Goal: Find specific page/section: Locate item on page

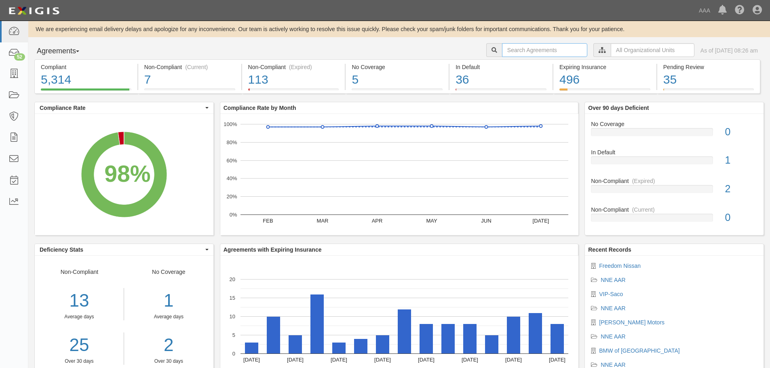
click at [507, 51] on input "text" at bounding box center [544, 50] width 85 height 14
type input "[PERSON_NAME]"
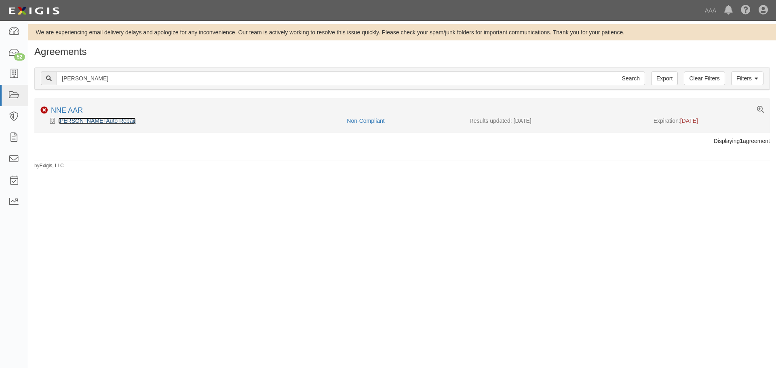
click at [92, 122] on link "[PERSON_NAME] Auto Repair" at bounding box center [97, 121] width 78 height 6
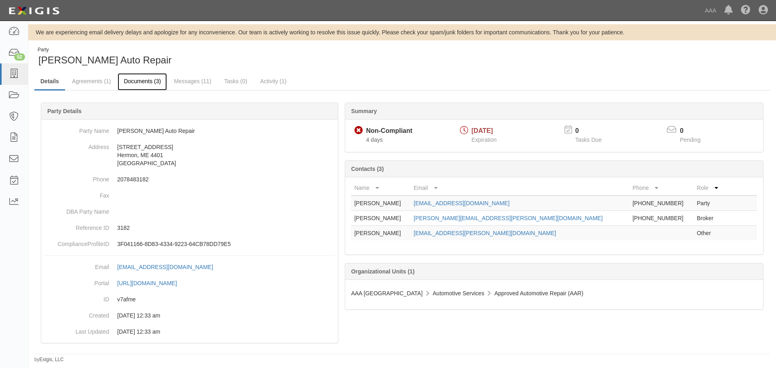
click at [143, 81] on link "Documents (3)" at bounding box center [142, 81] width 49 height 17
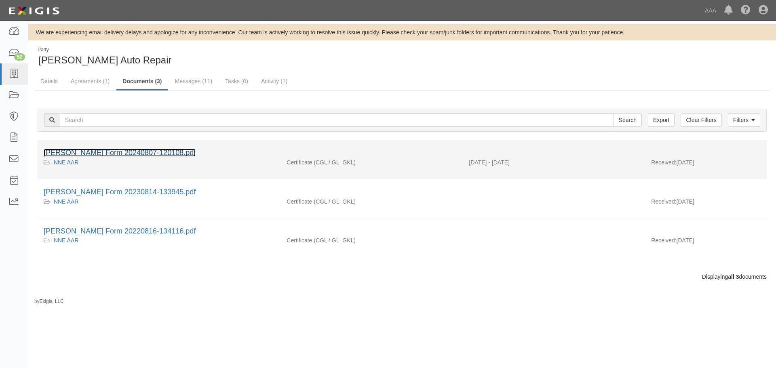
click at [98, 152] on link "[PERSON_NAME] Form 20240807-120108.pdf" at bounding box center [120, 153] width 152 height 8
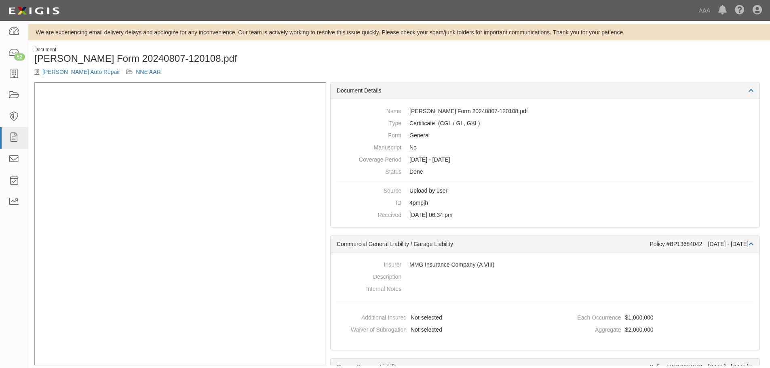
click at [407, 58] on div "Document [PERSON_NAME] Form 20240807-120108.pdf Kontio's Auto Repair NNE AAR" at bounding box center [398, 64] width 741 height 36
drag, startPoint x: 640, startPoint y: 12, endPoint x: 619, endPoint y: 68, distance: 60.1
click at [619, 68] on div "Document [PERSON_NAME] Form 20240807-120108.pdf Kontio's Auto Repair NNE AAR" at bounding box center [398, 64] width 741 height 36
